Goal: Task Accomplishment & Management: Manage account settings

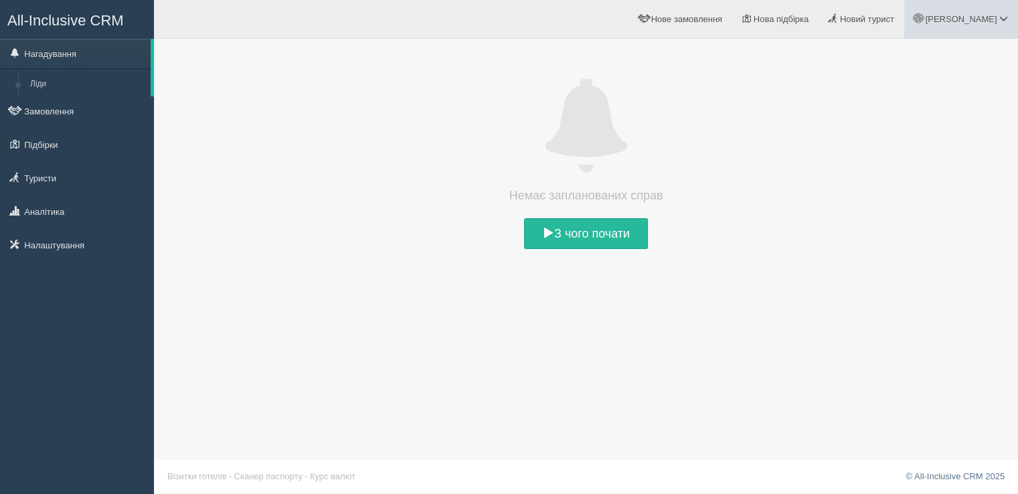
click at [1001, 16] on span at bounding box center [1003, 18] width 9 height 9
click at [50, 143] on link "Підбірки" at bounding box center [77, 144] width 154 height 29
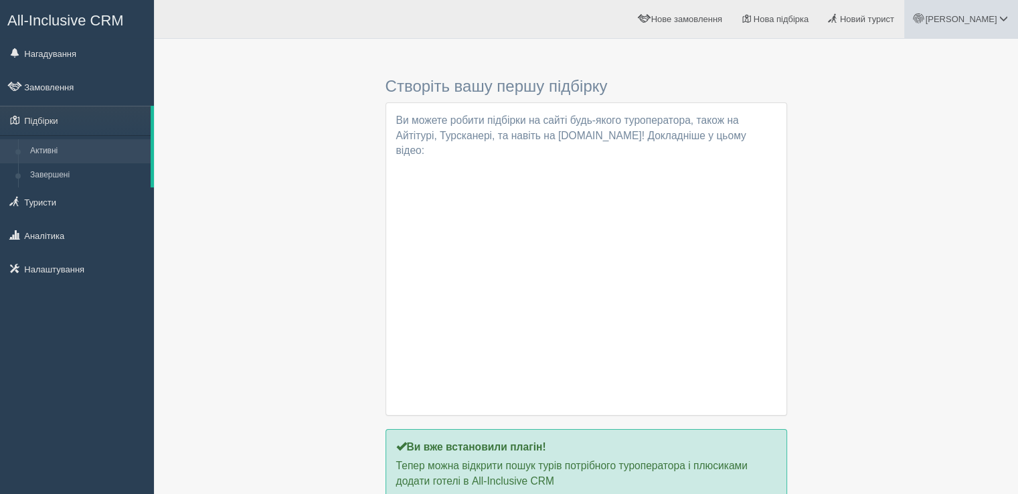
click at [1002, 20] on span at bounding box center [1003, 18] width 9 height 9
click at [923, 62] on span "Мій профіль" at bounding box center [924, 59] width 50 height 10
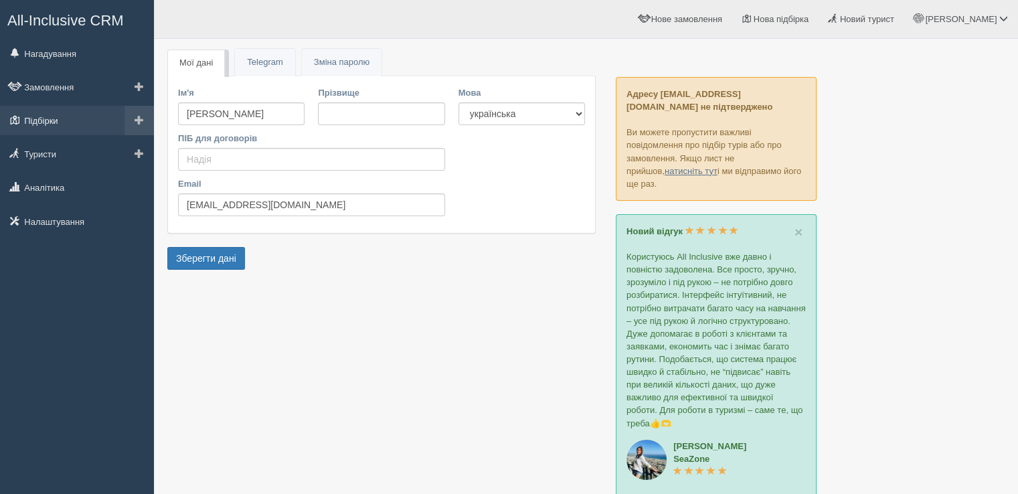
click at [48, 110] on link "Підбірки" at bounding box center [77, 120] width 154 height 29
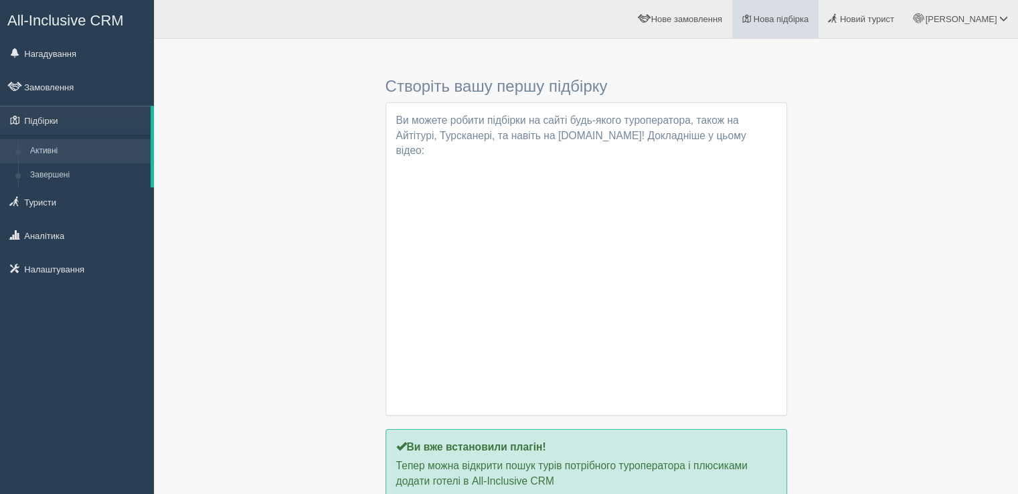
click at [809, 23] on span "Нова підбірка" at bounding box center [782, 19] width 56 height 10
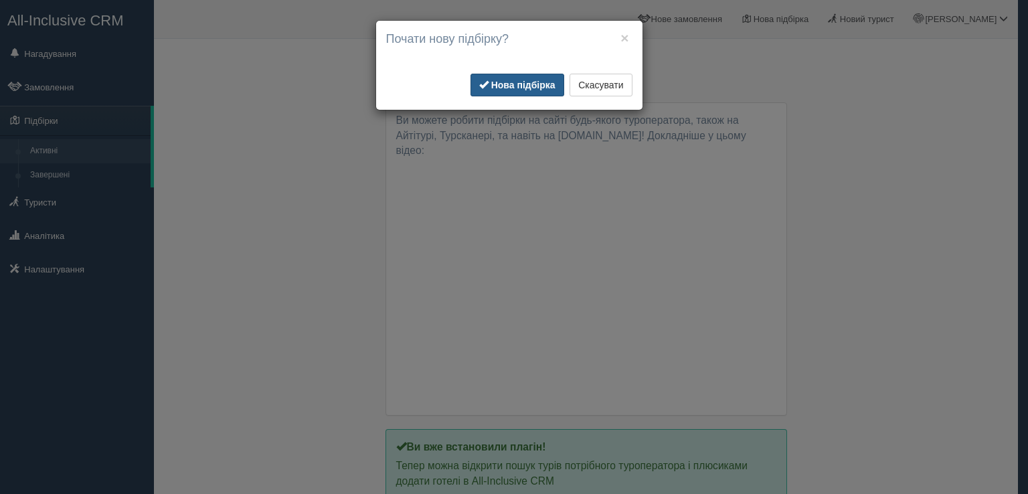
click at [513, 81] on b "Нова підбірка" at bounding box center [523, 85] width 64 height 11
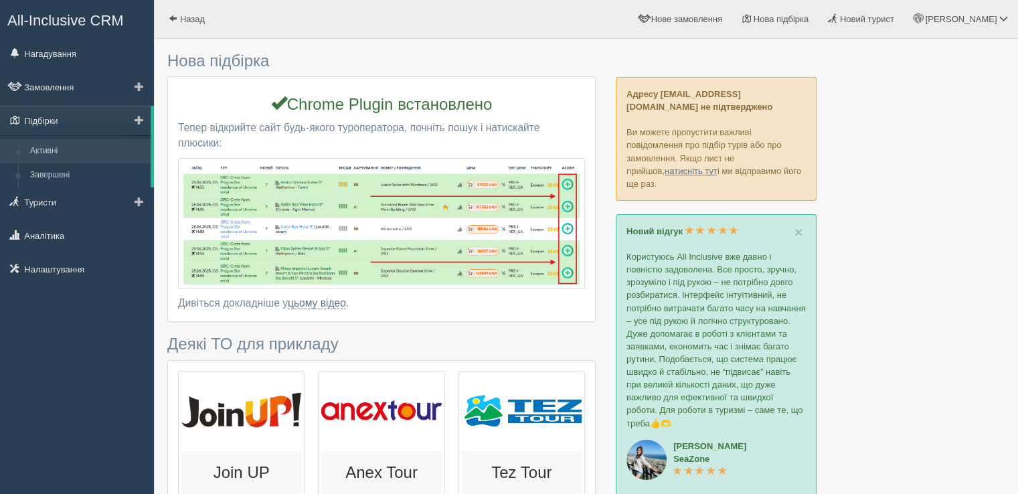
click at [54, 153] on link "Активні" at bounding box center [87, 151] width 127 height 24
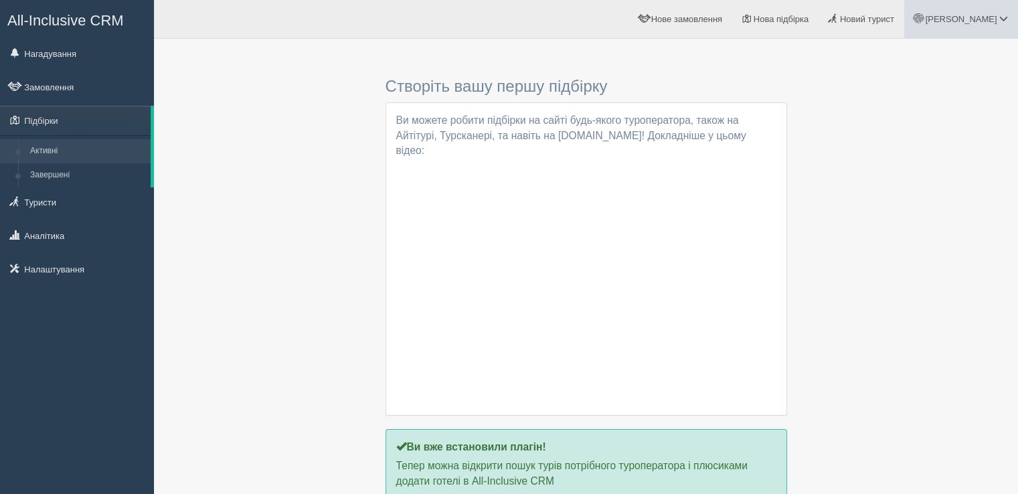
click at [1003, 14] on span at bounding box center [1003, 18] width 9 height 9
click at [948, 236] on div "Створіть вашу першу підбірку Ви підібрали список готелів за допомогою Chrome Pl…" at bounding box center [585, 273] width 837 height 455
click at [963, 260] on div "Створіть вашу першу підбірку Ви підібрали список готелів за допомогою Chrome Pl…" at bounding box center [585, 273] width 837 height 455
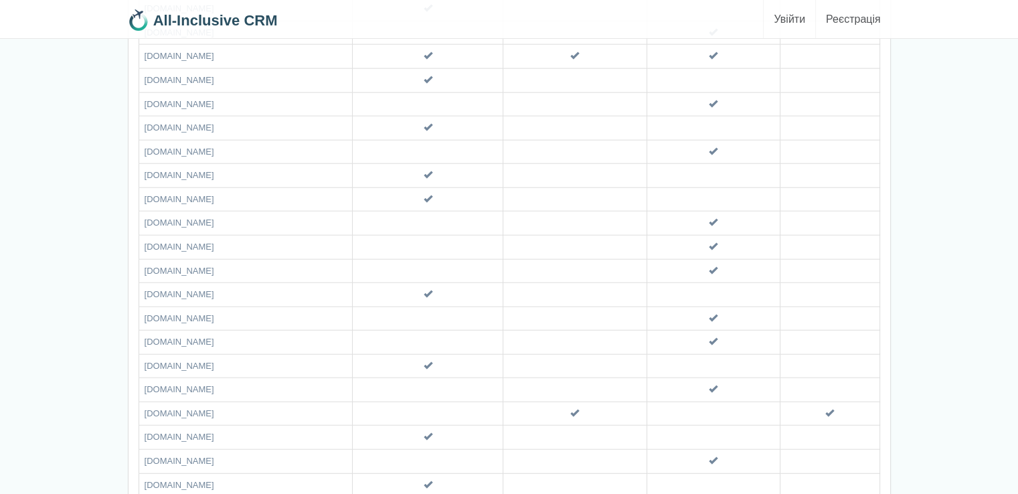
scroll to position [3302, 0]
